Goal: Navigation & Orientation: Find specific page/section

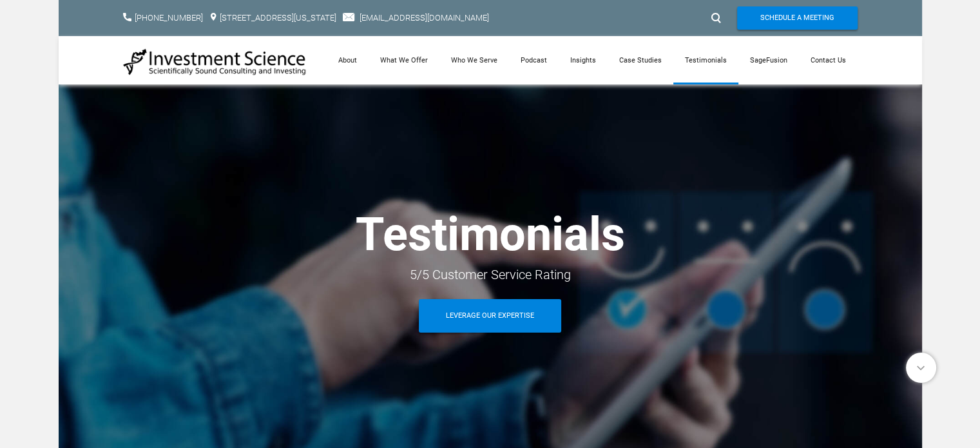
click at [218, 61] on img at bounding box center [215, 62] width 184 height 28
